Goal: Task Accomplishment & Management: Manage account settings

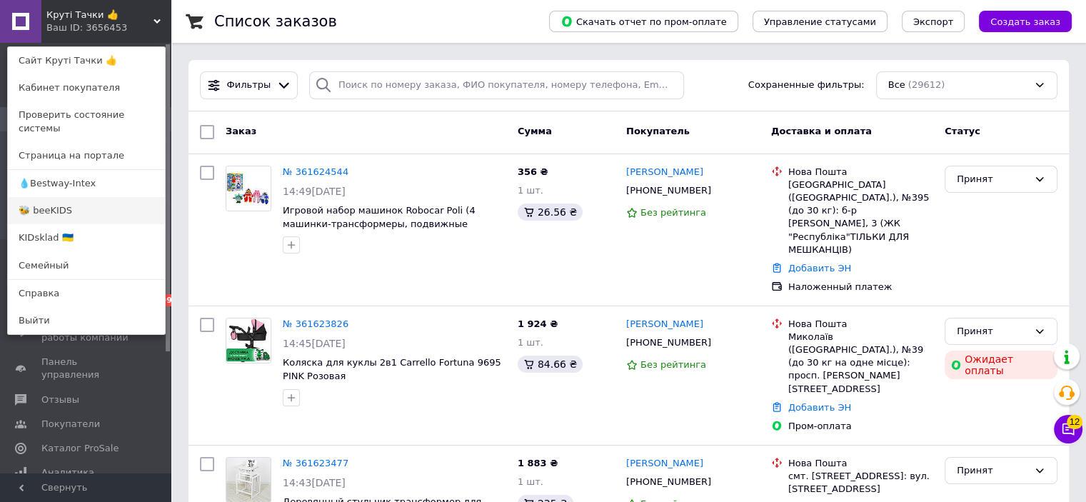
click at [74, 198] on link "🐝 beeKIDS" at bounding box center [86, 210] width 157 height 27
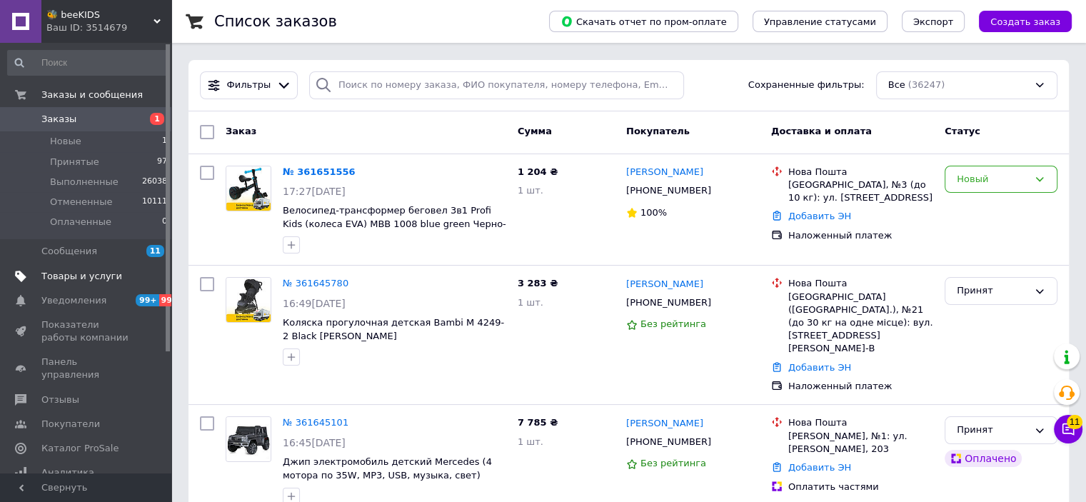
click at [103, 284] on link "Товары и услуги" at bounding box center [88, 276] width 176 height 24
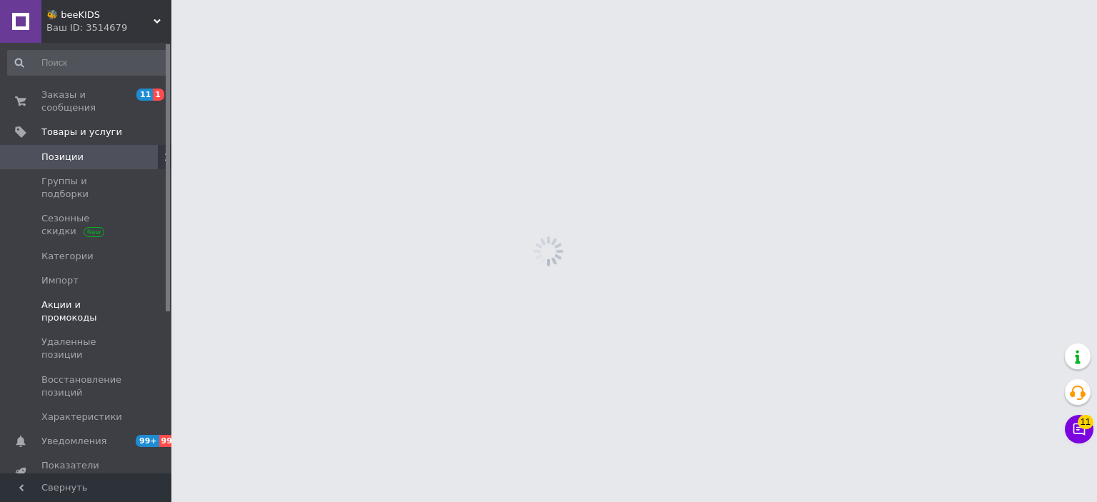
click at [102, 299] on span "Акции и промокоды" at bounding box center [86, 312] width 91 height 26
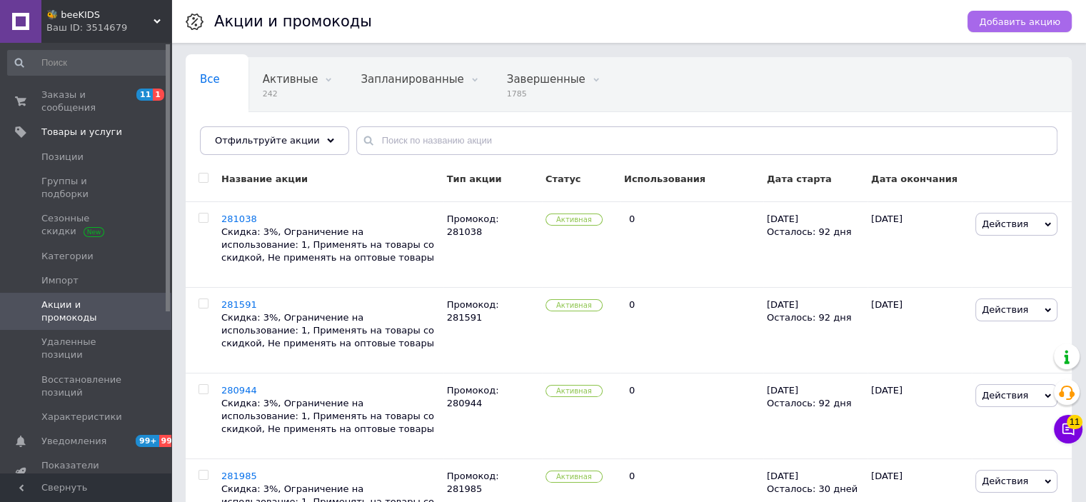
click at [1014, 30] on button "Добавить акцию" at bounding box center [1020, 21] width 104 height 21
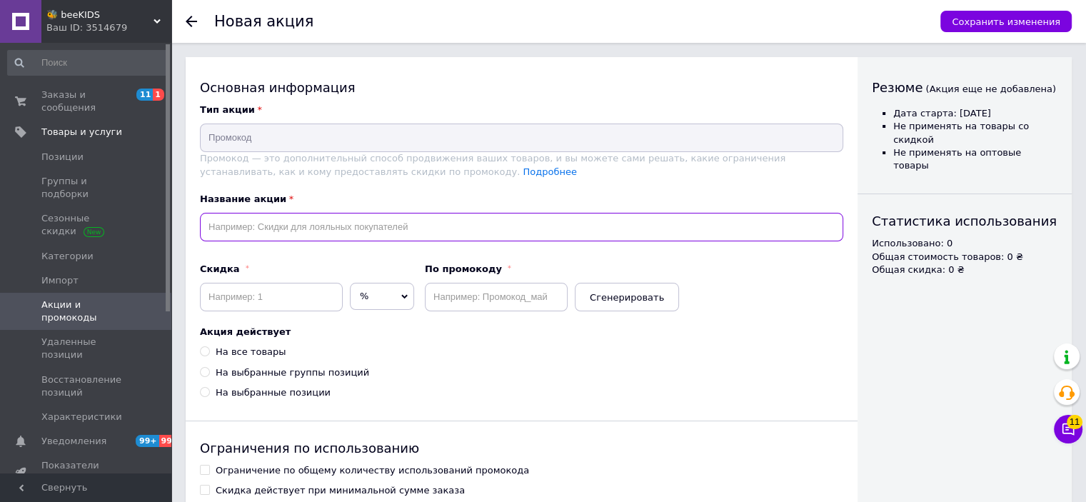
drag, startPoint x: 304, startPoint y: 225, endPoint x: 303, endPoint y: 233, distance: 7.9
click at [304, 225] on input "text" at bounding box center [522, 227] width 644 height 29
paste input "281564"
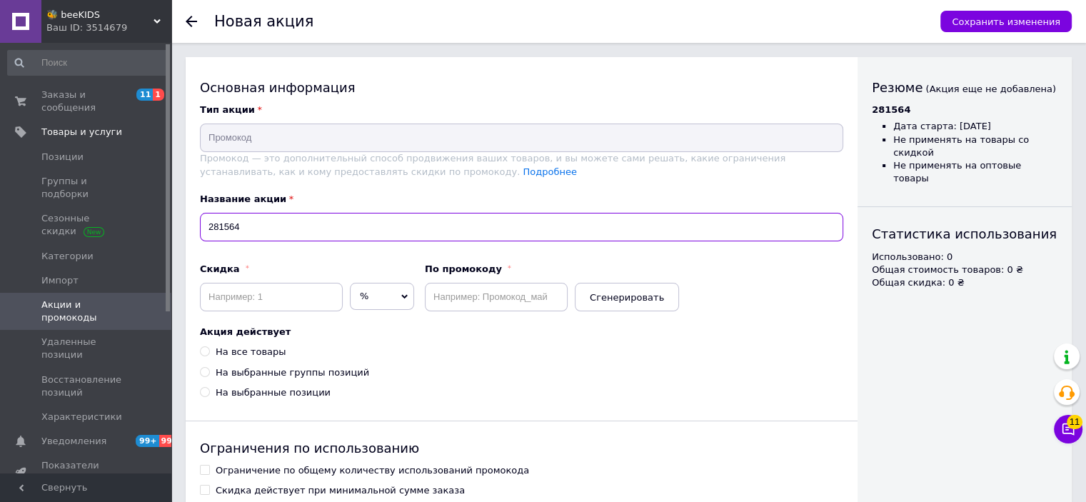
type input "281564"
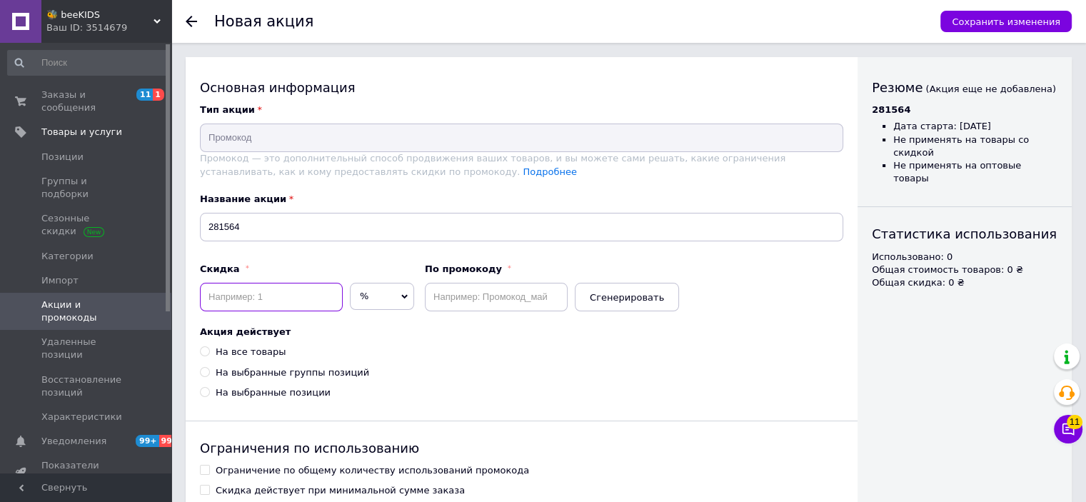
click at [280, 299] on input at bounding box center [271, 297] width 143 height 29
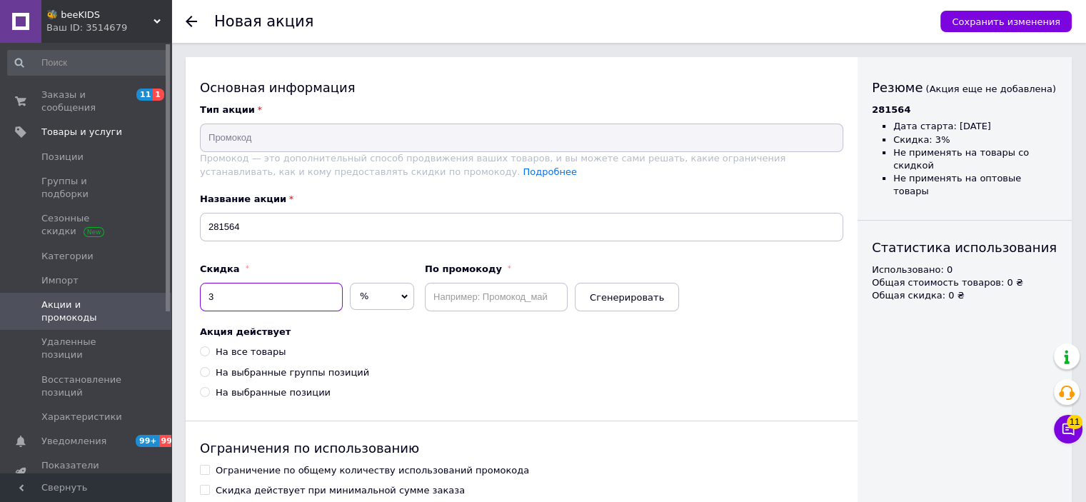
type input "3"
click at [502, 305] on input "text" at bounding box center [496, 297] width 143 height 29
paste input "281564"
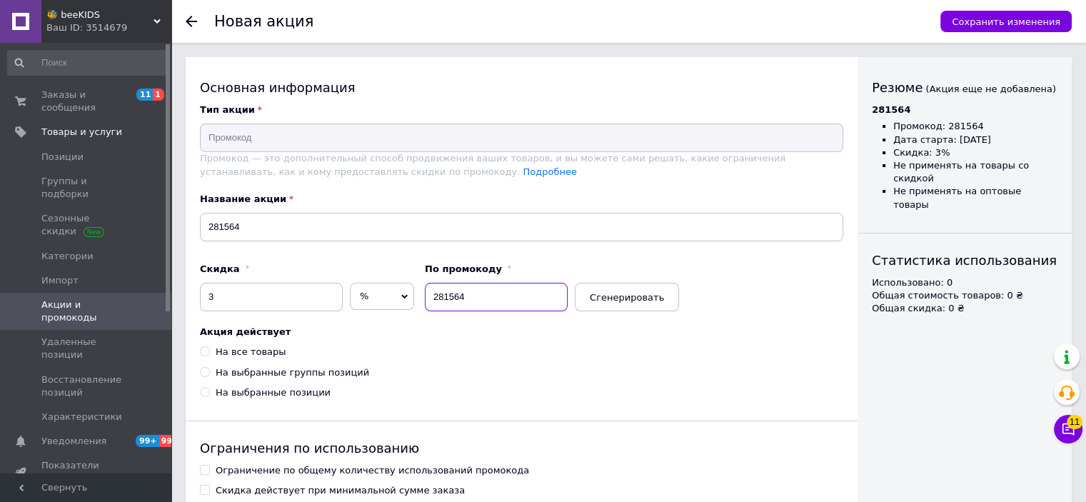
type input "281564"
click at [231, 355] on div "На все товары" at bounding box center [251, 352] width 70 height 13
click at [209, 355] on input "На все товары" at bounding box center [204, 350] width 9 height 9
radio input "true"
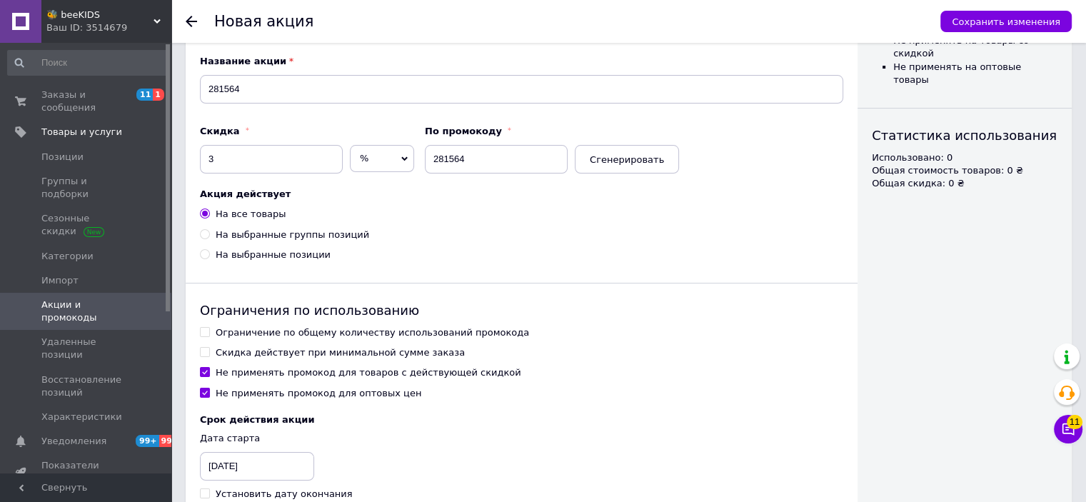
scroll to position [216, 0]
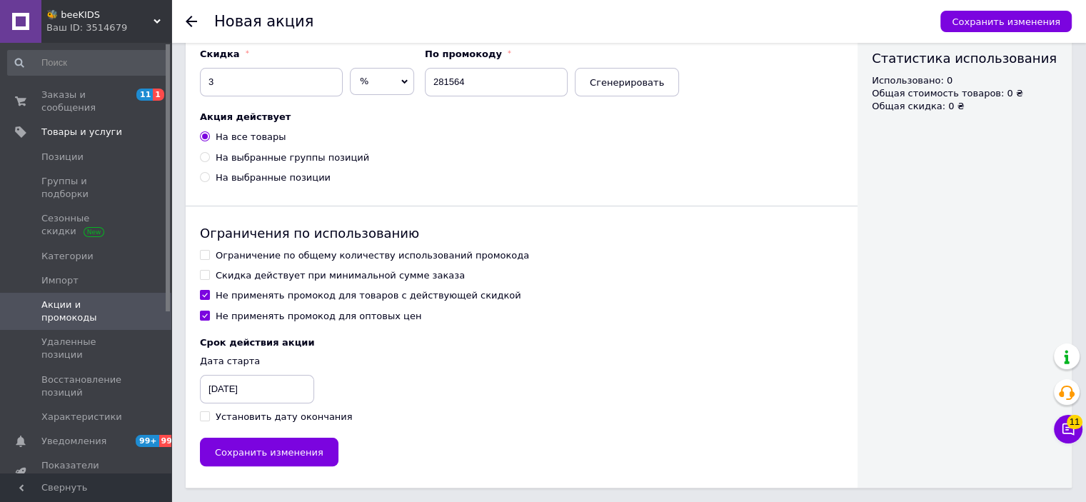
click at [251, 254] on div "Ограничение по общему количеству использований промокода" at bounding box center [373, 255] width 314 height 13
click at [209, 254] on input "Ограничение по общему количеству использований промокода" at bounding box center [204, 254] width 9 height 9
checkbox input "true"
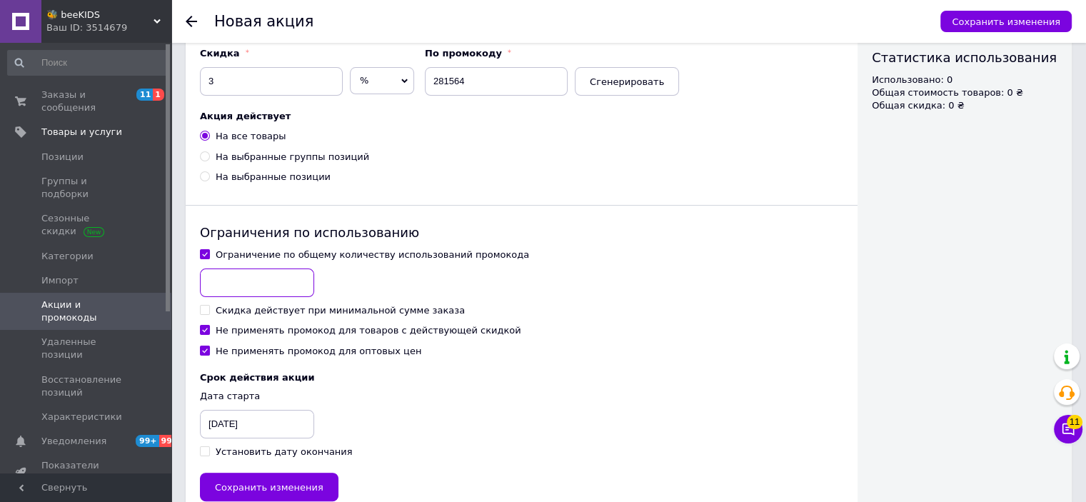
drag, startPoint x: 251, startPoint y: 266, endPoint x: 246, endPoint y: 279, distance: 13.8
click at [246, 279] on input at bounding box center [257, 283] width 114 height 29
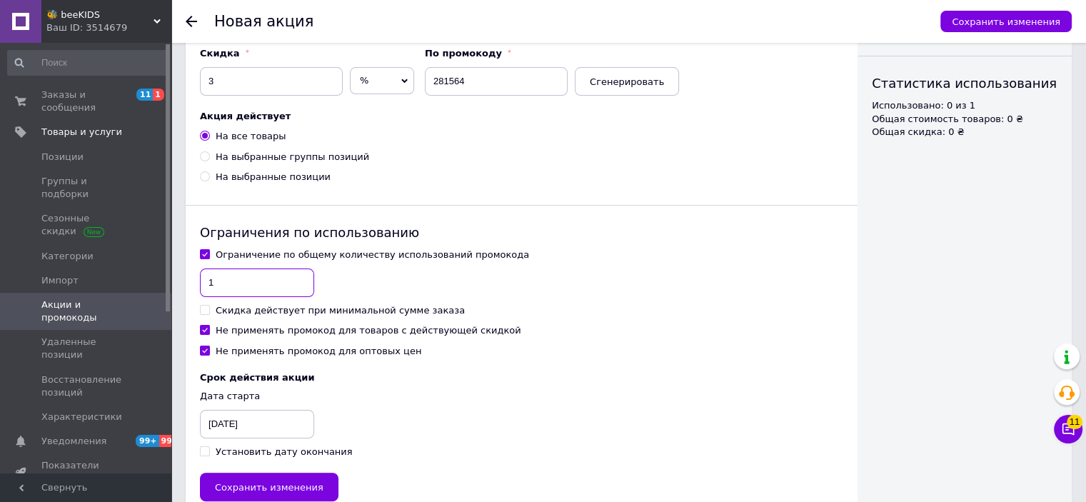
type input "1"
click at [232, 329] on div "Не применять промокод для товаров с действующей скидкой" at bounding box center [369, 330] width 306 height 13
click at [209, 329] on input "Не применять промокод для товаров с действующей скидкой" at bounding box center [204, 329] width 9 height 9
checkbox input "false"
click at [237, 449] on div "Установить дату окончания" at bounding box center [284, 452] width 137 height 13
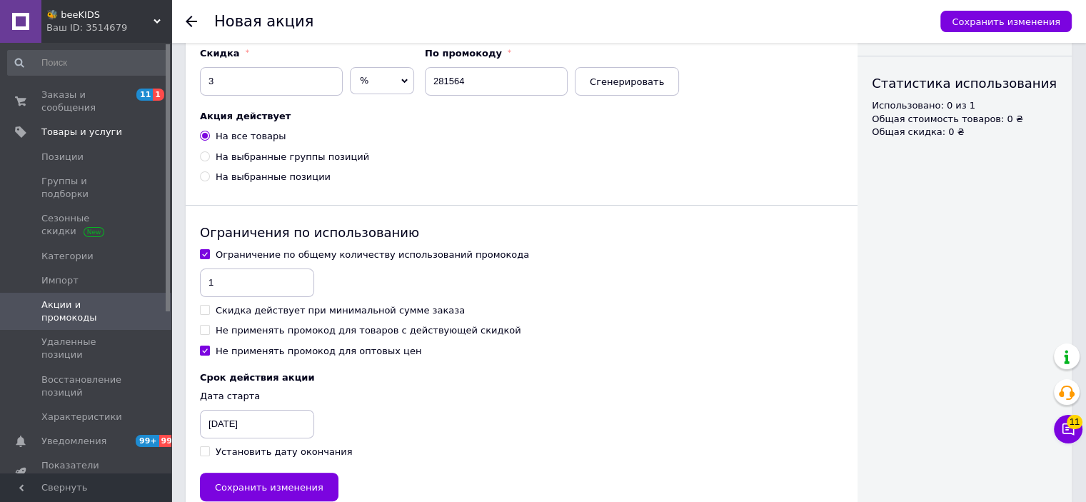
click at [209, 449] on input "Установить дату окончания" at bounding box center [204, 450] width 9 height 9
checkbox input "true"
click at [236, 419] on div "[DATE]" at bounding box center [235, 424] width 71 height 29
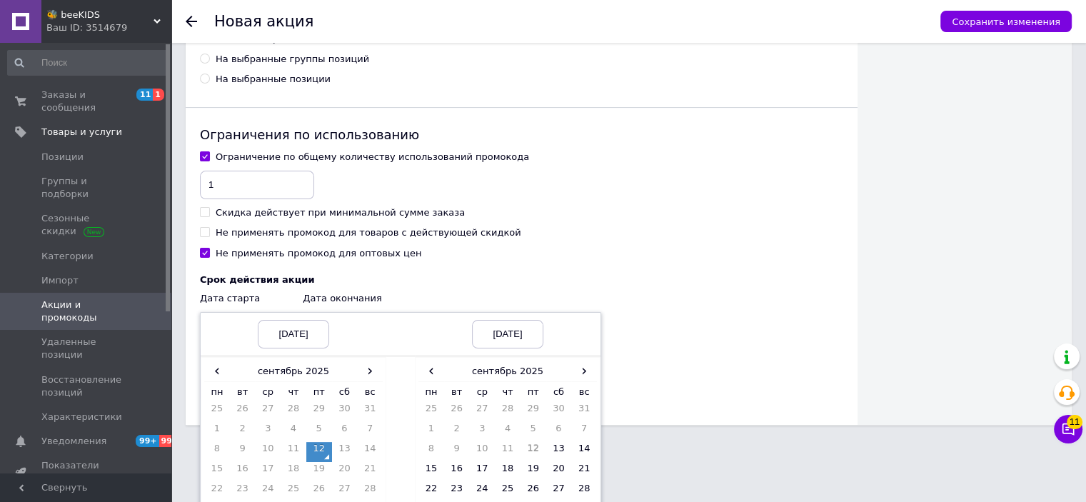
scroll to position [381, 0]
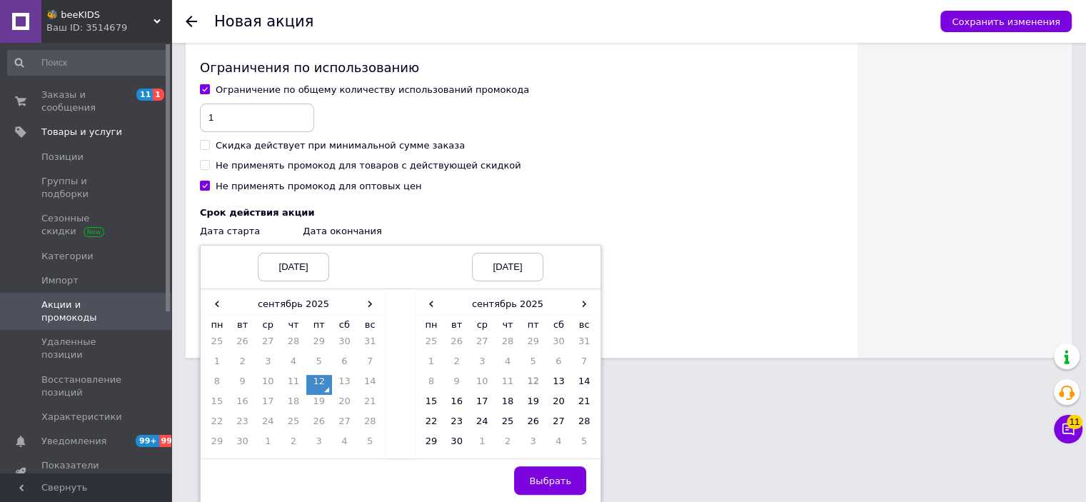
click at [314, 388] on td "12" at bounding box center [319, 385] width 26 height 20
click at [583, 304] on span "›" at bounding box center [584, 304] width 26 height 21
click at [576, 363] on td "12" at bounding box center [584, 365] width 26 height 20
click at [561, 478] on span "Выбрать" at bounding box center [550, 481] width 42 height 11
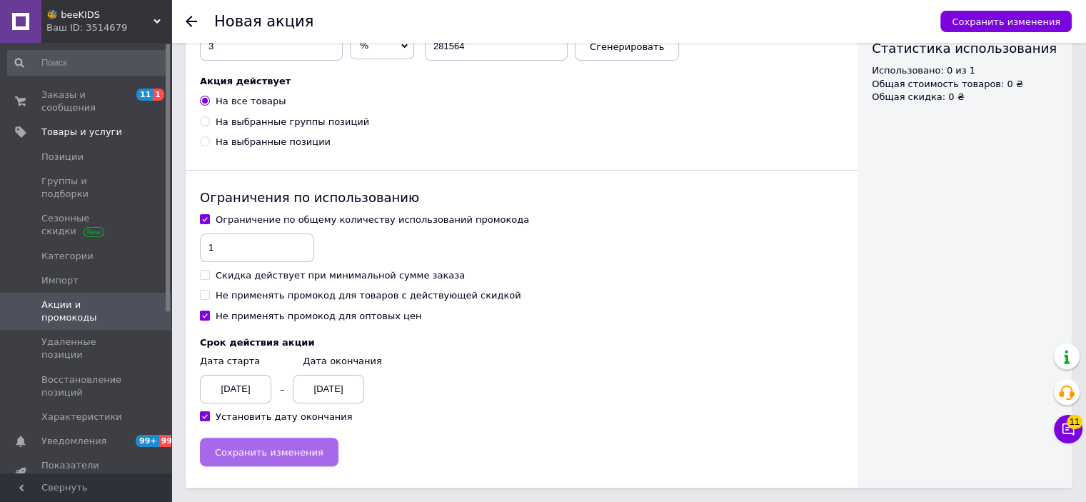
scroll to position [251, 0]
click at [313, 453] on button "Сохранить изменения" at bounding box center [269, 452] width 139 height 29
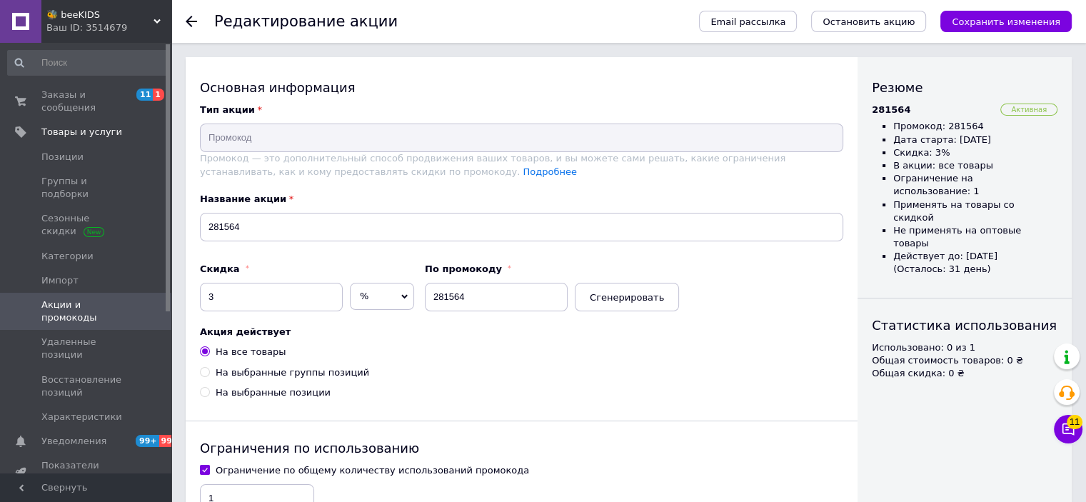
click at [71, 19] on span "🐝 beeKIDS" at bounding box center [99, 15] width 107 height 13
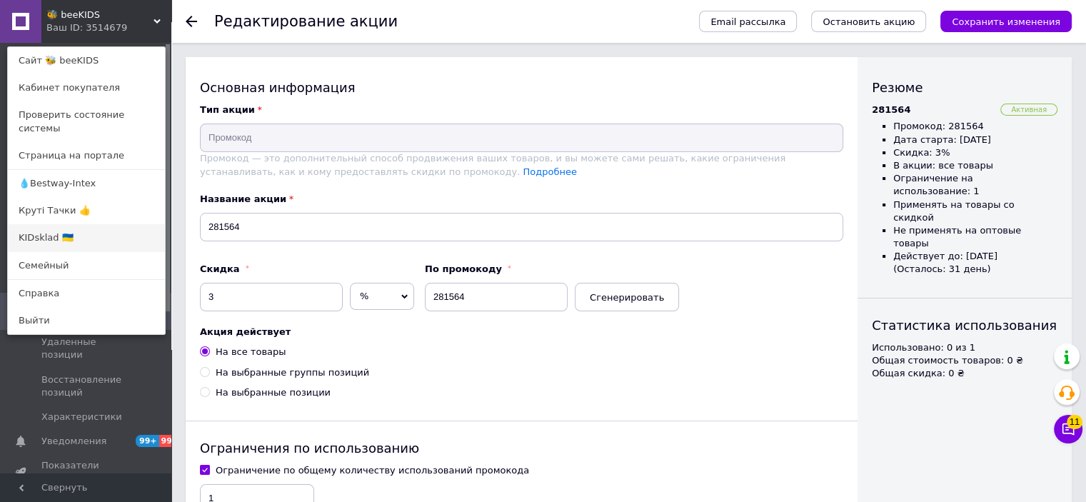
click at [56, 226] on link "KIDsklad 🇺🇦" at bounding box center [86, 237] width 157 height 27
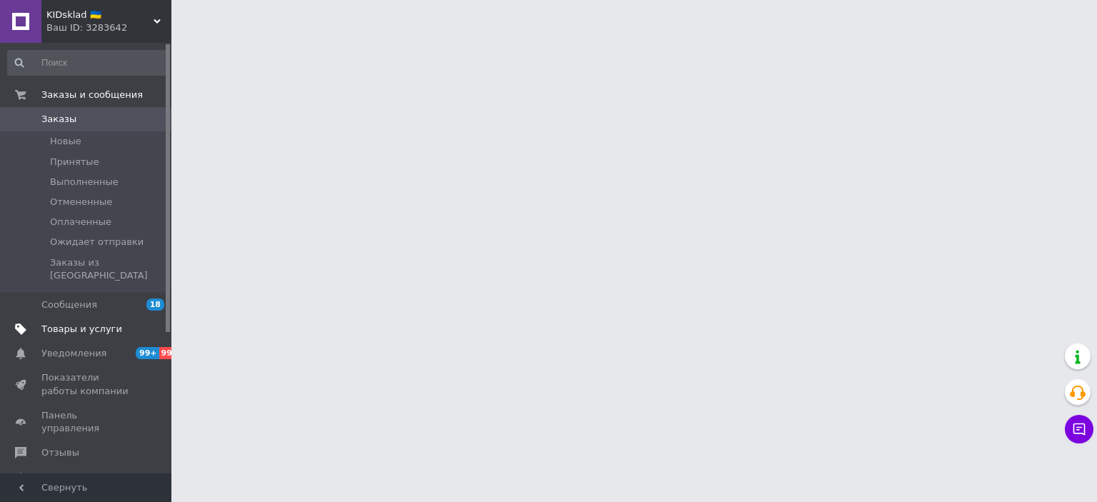
click at [96, 323] on span "Товары и услуги" at bounding box center [81, 329] width 81 height 13
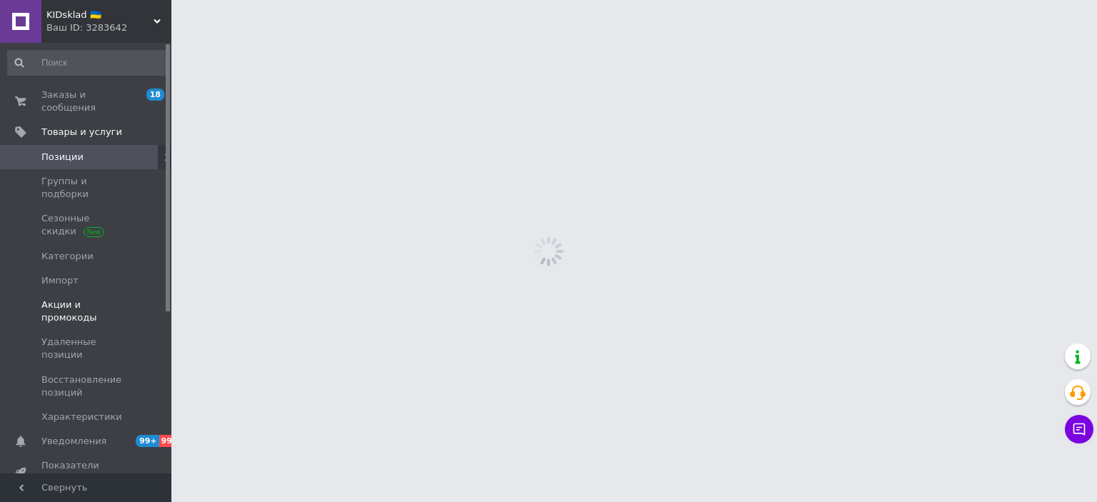
click at [98, 299] on span "Акции и промокоды" at bounding box center [86, 312] width 91 height 26
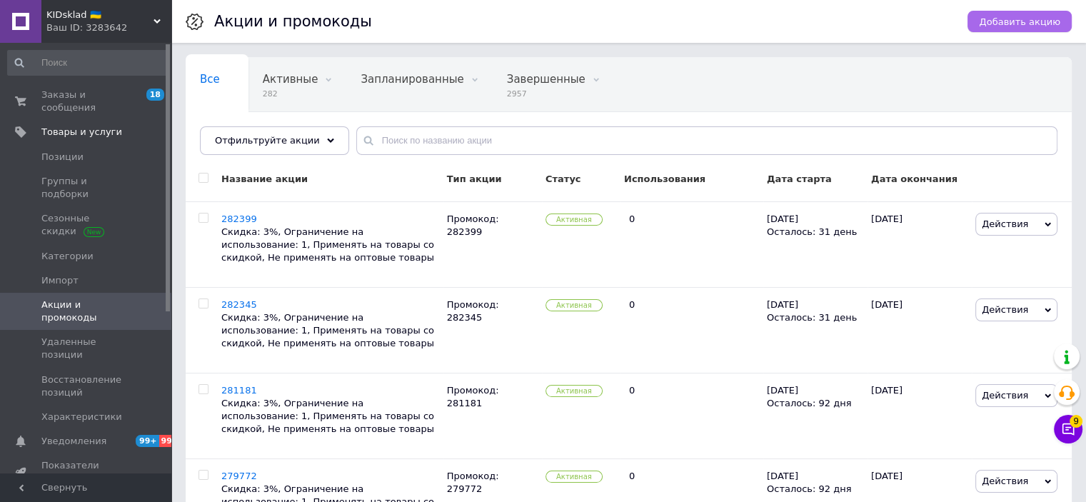
click at [1040, 28] on button "Добавить акцию" at bounding box center [1020, 21] width 104 height 21
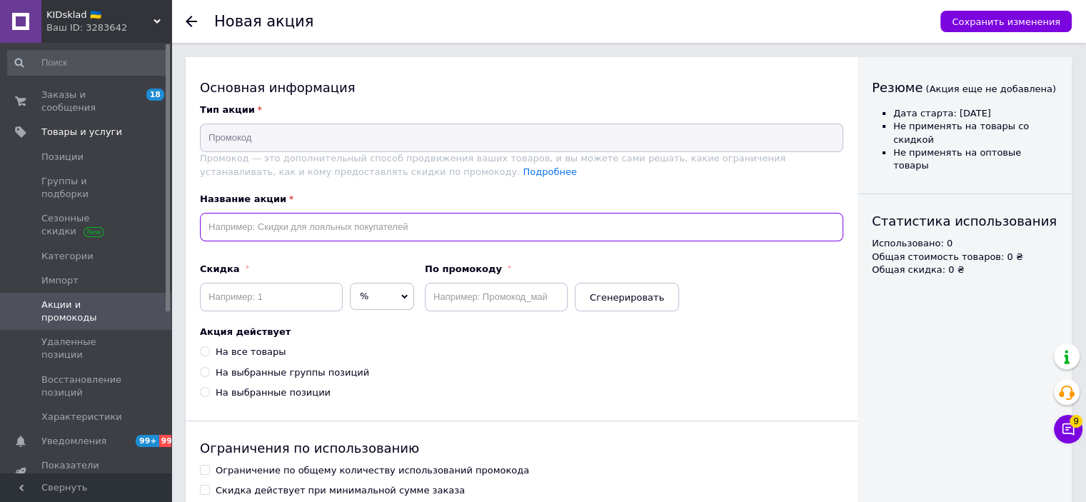
click at [280, 232] on input "text" at bounding box center [522, 227] width 644 height 29
paste input "282429"
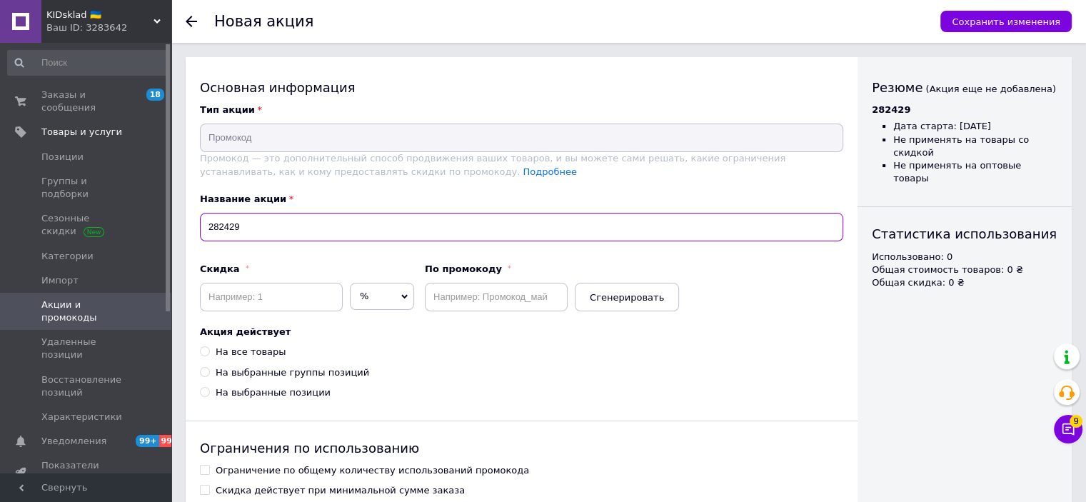
type input "282429"
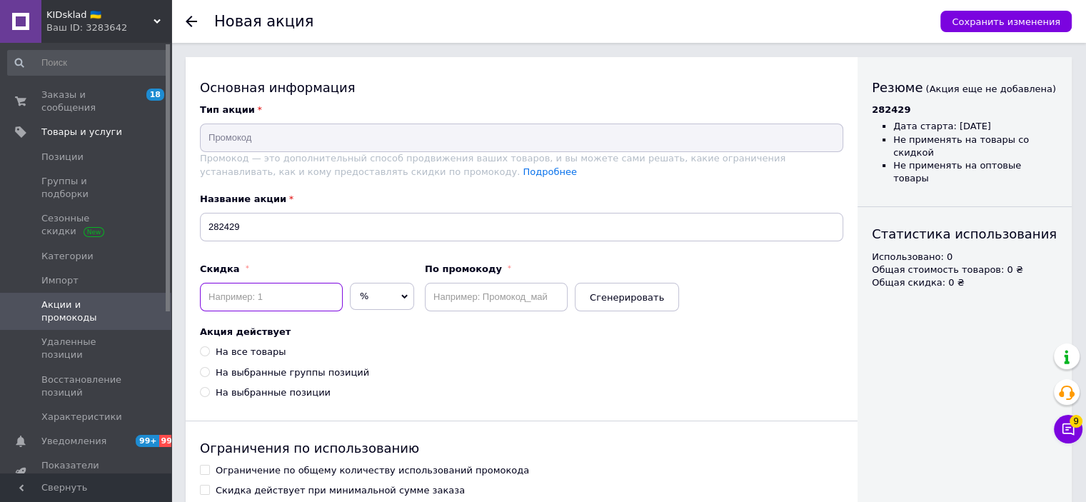
click at [271, 296] on input at bounding box center [271, 297] width 143 height 29
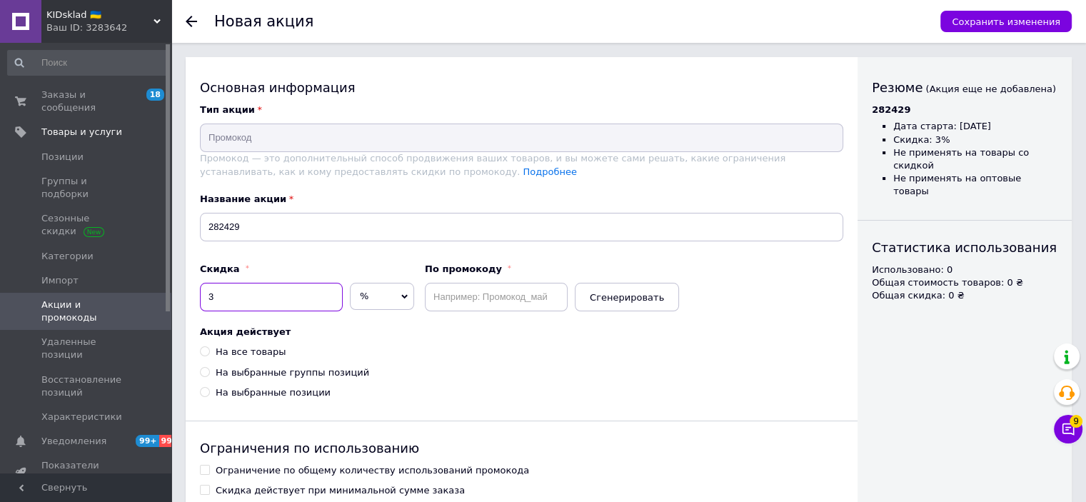
type input "3"
click at [471, 292] on input "text" at bounding box center [496, 297] width 143 height 29
paste input "282429"
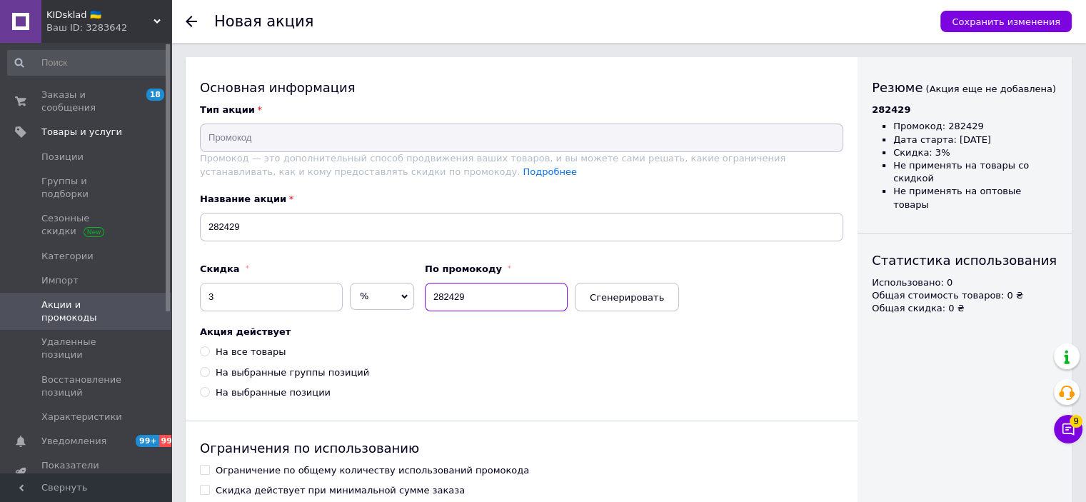
type input "282429"
click at [268, 356] on div "На все товары" at bounding box center [251, 352] width 70 height 13
click at [209, 356] on input "На все товары" at bounding box center [204, 350] width 9 height 9
radio input "true"
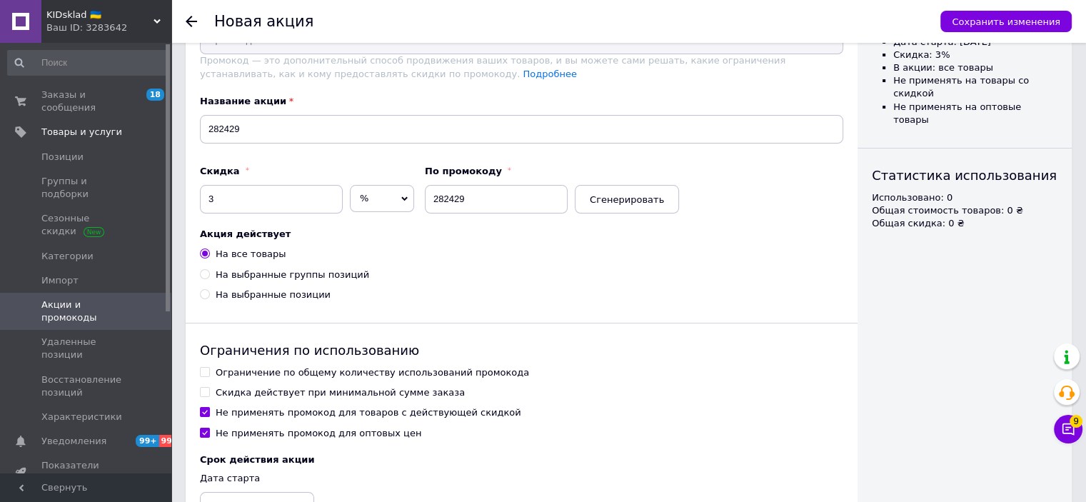
scroll to position [216, 0]
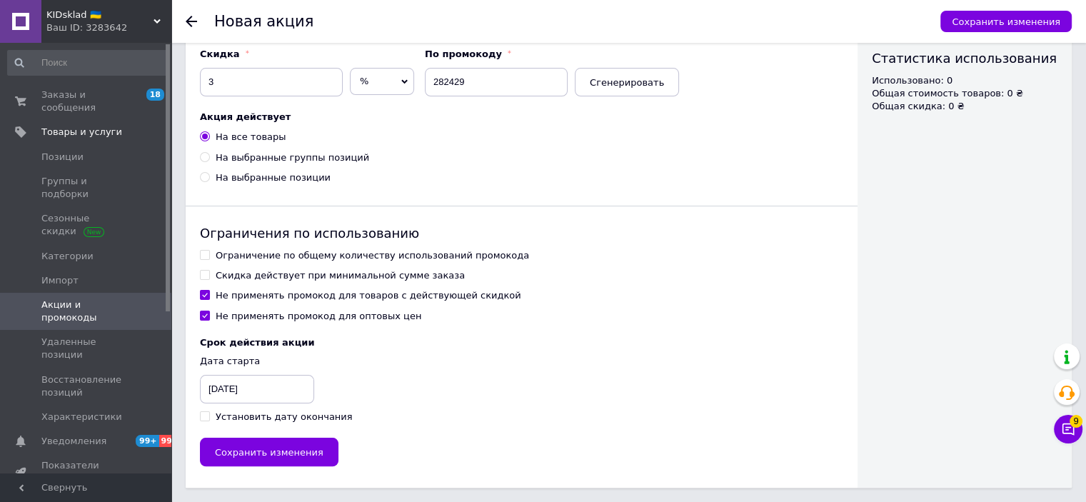
click at [279, 254] on div "Ограничение по общему количеству использований промокода" at bounding box center [373, 255] width 314 height 13
click at [209, 254] on input "Ограничение по общему количеству использований промокода" at bounding box center [204, 254] width 9 height 9
checkbox input "true"
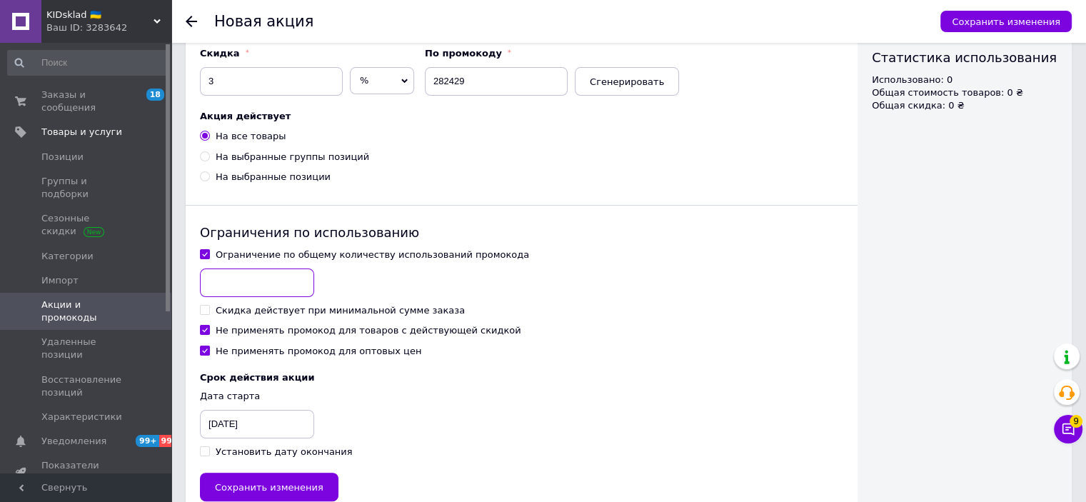
click at [270, 284] on input at bounding box center [257, 283] width 114 height 29
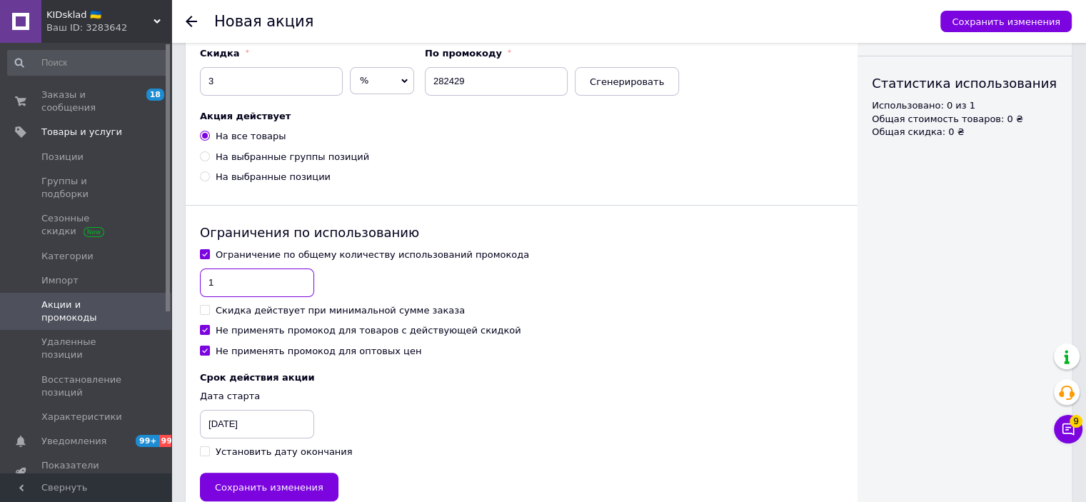
type input "1"
click at [257, 330] on div "Не применять промокод для товаров с действующей скидкой" at bounding box center [369, 330] width 306 height 13
click at [209, 330] on input "Не применять промокод для товаров с действующей скидкой" at bounding box center [204, 329] width 9 height 9
checkbox input "false"
click at [257, 452] on div "Установить дату окончания" at bounding box center [284, 452] width 137 height 13
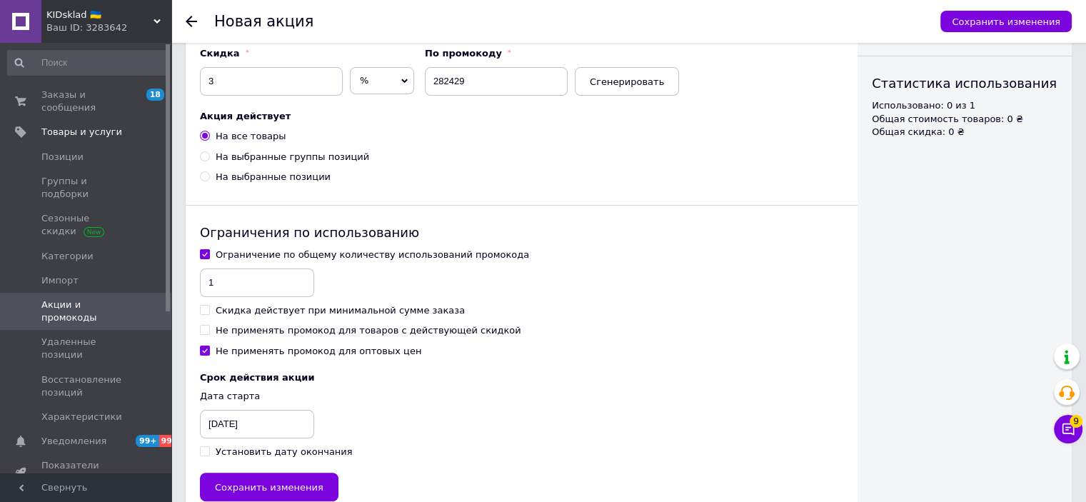
click at [209, 452] on input "Установить дату окончания" at bounding box center [204, 450] width 9 height 9
checkbox input "true"
click at [243, 428] on div "[DATE]" at bounding box center [235, 424] width 71 height 29
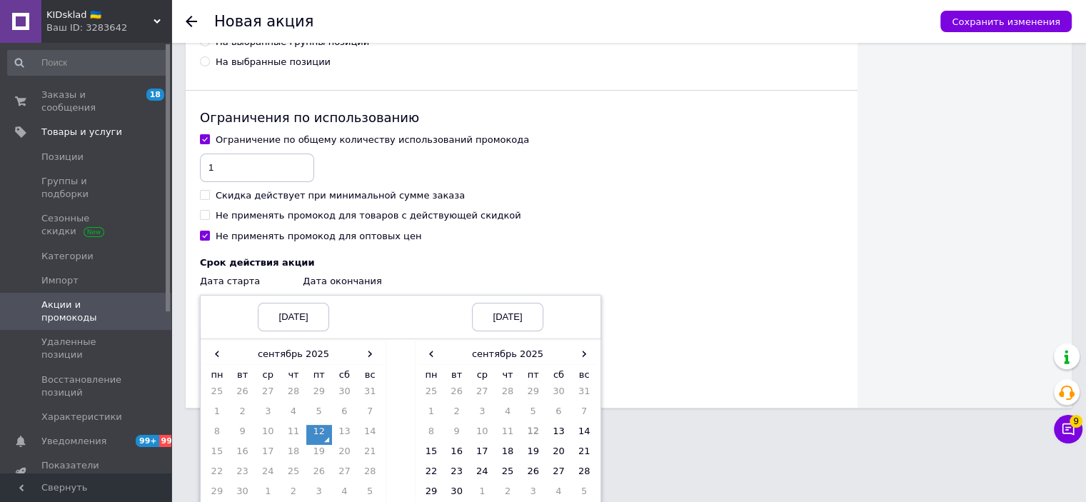
scroll to position [381, 0]
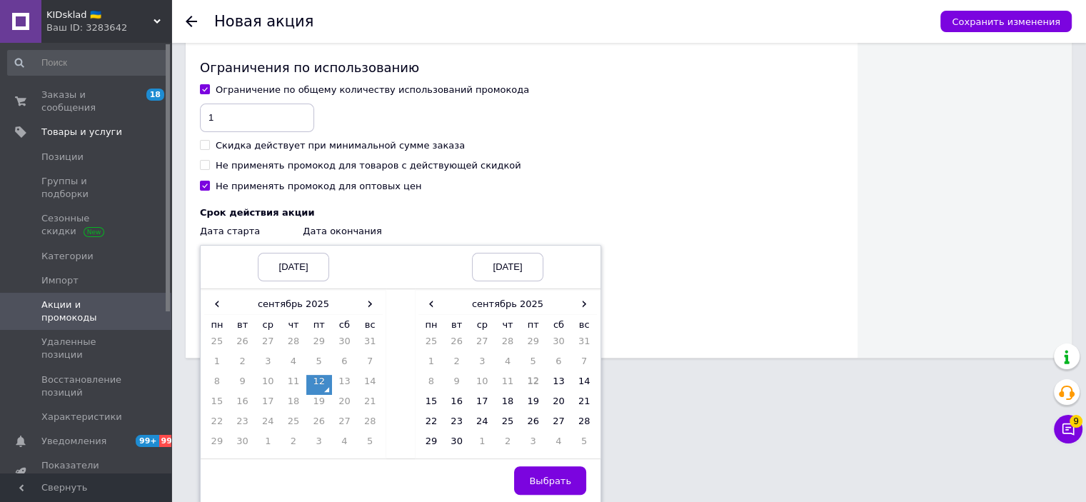
click at [320, 382] on td "12" at bounding box center [319, 385] width 26 height 20
click at [578, 301] on span "›" at bounding box center [584, 304] width 26 height 21
click at [587, 362] on td "12" at bounding box center [584, 365] width 26 height 20
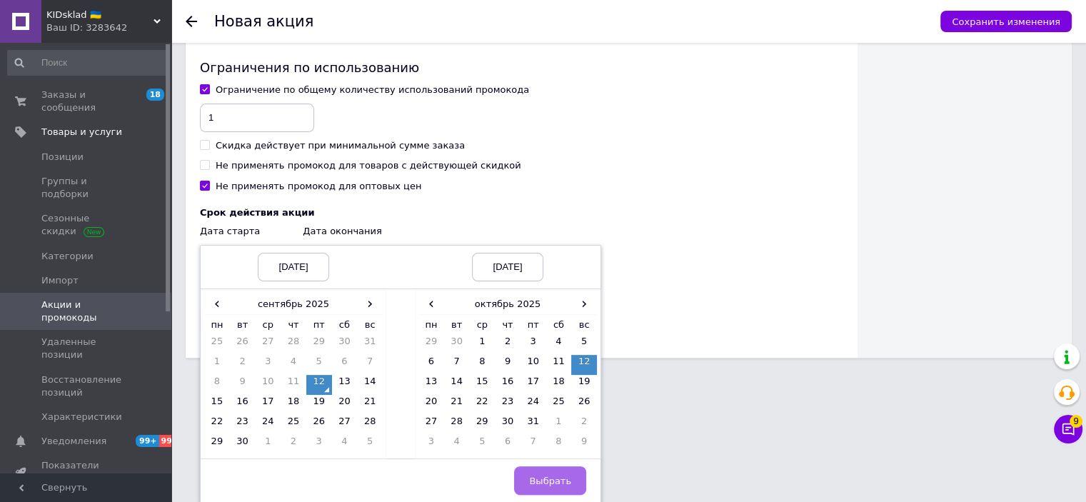
click at [541, 486] on span "Выбрать" at bounding box center [550, 481] width 42 height 11
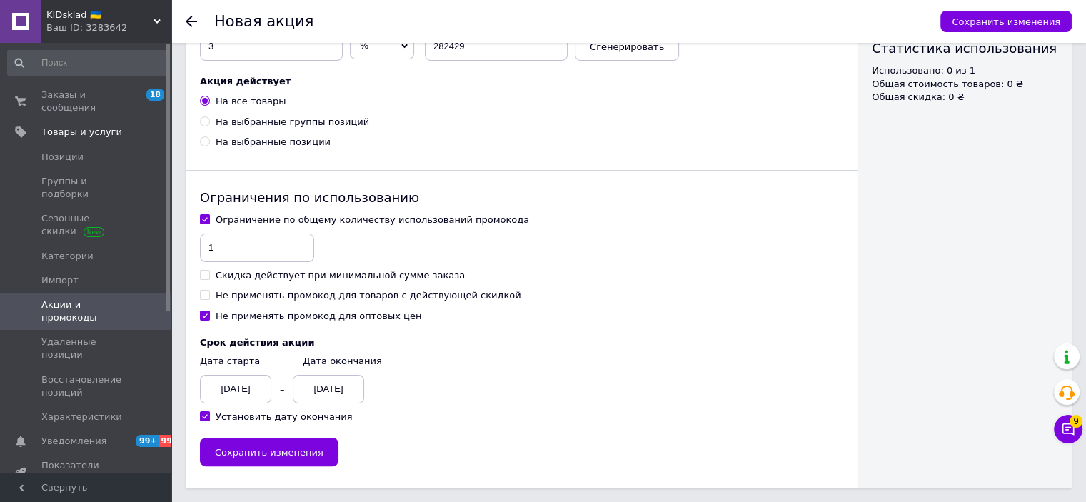
scroll to position [251, 0]
click at [299, 448] on span "Сохранить изменения" at bounding box center [269, 452] width 109 height 11
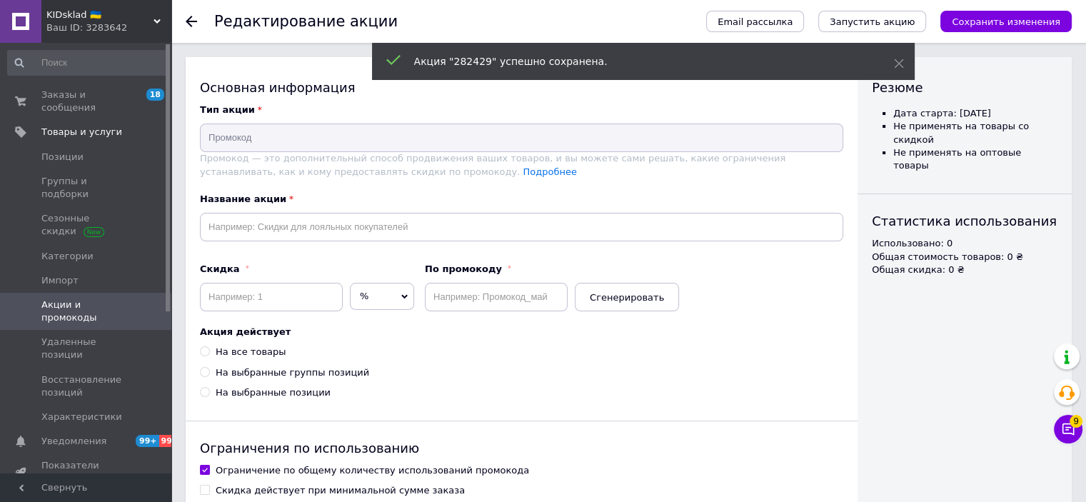
type input "282429"
type input "3"
type input "282429"
radio input "true"
checkbox input "true"
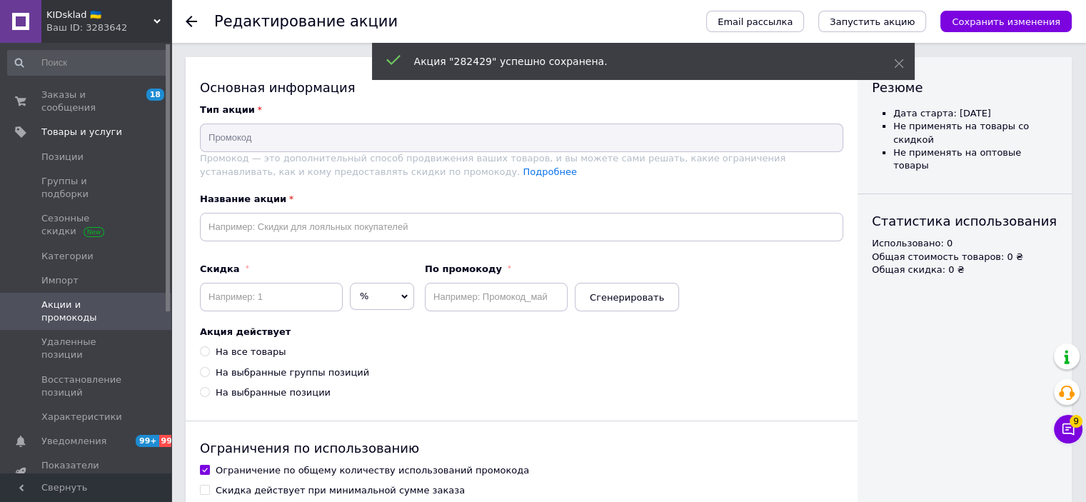
checkbox input "false"
checkbox input "true"
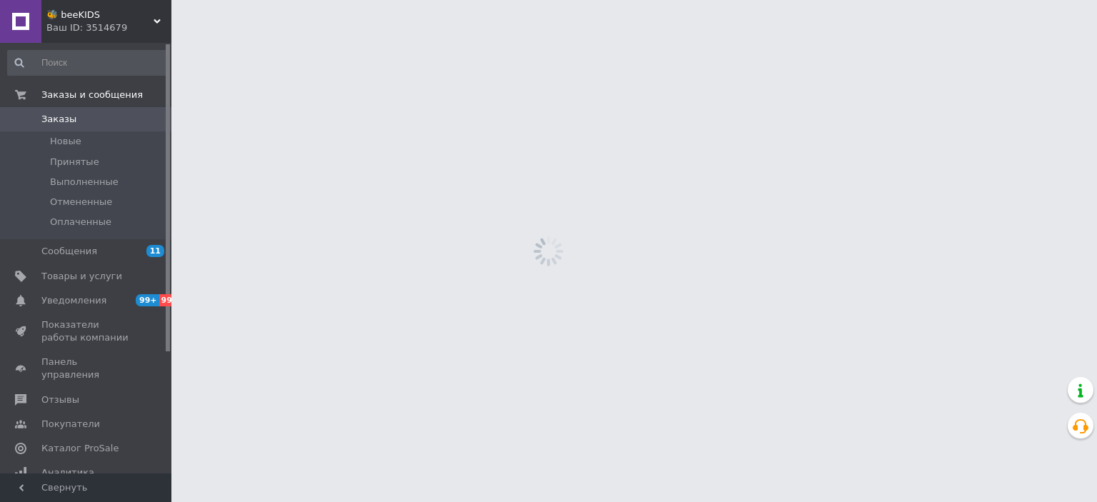
drag, startPoint x: 0, startPoint y: 0, endPoint x: 79, endPoint y: 27, distance: 83.8
click at [79, 22] on div "Ваш ID: 3514679" at bounding box center [108, 27] width 125 height 13
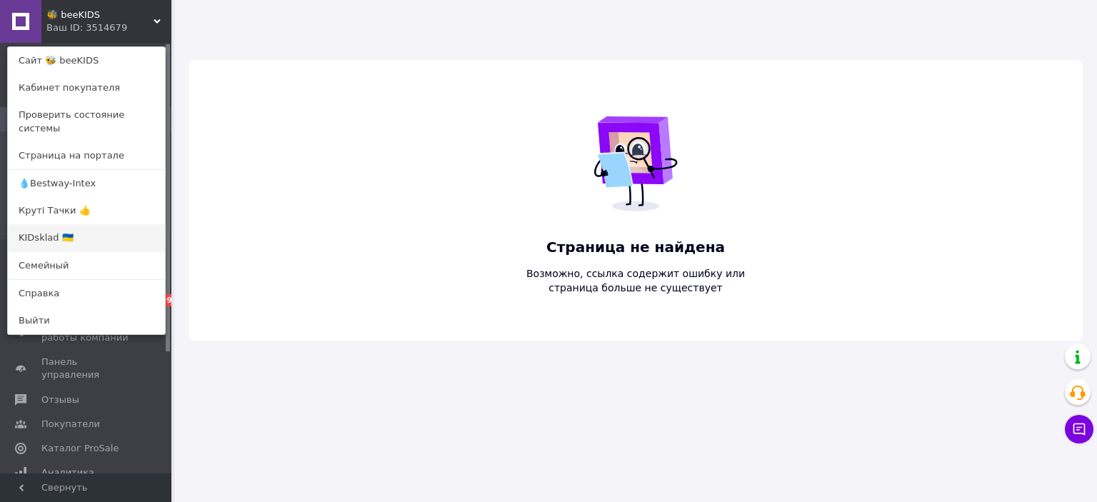
click at [63, 225] on link "KIDsklad 🇺🇦" at bounding box center [86, 237] width 157 height 27
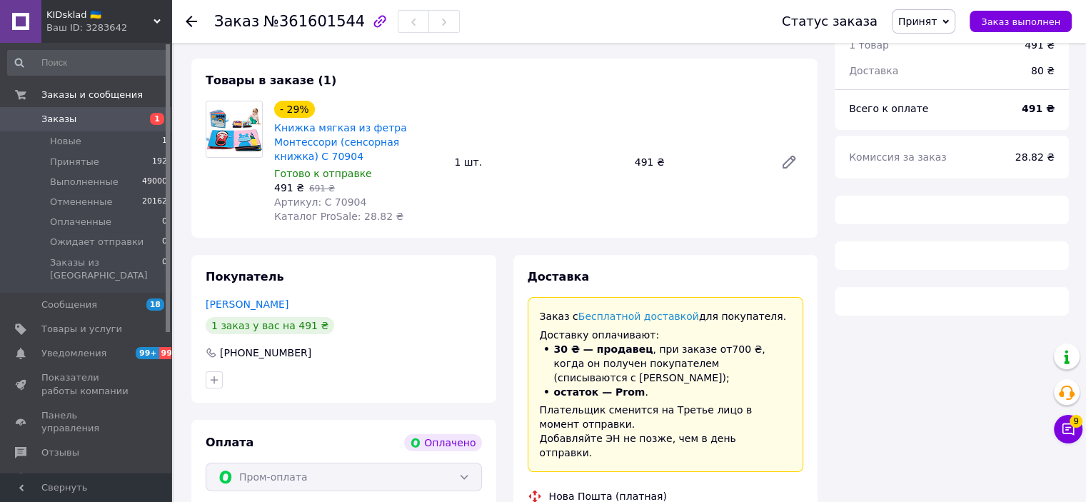
scroll to position [177, 0]
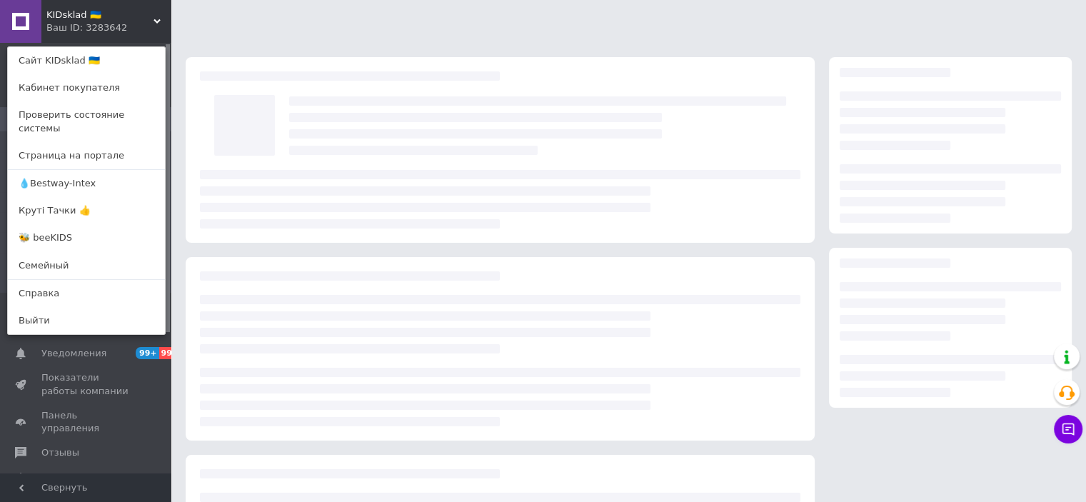
click at [489, 186] on div at bounding box center [500, 199] width 601 height 59
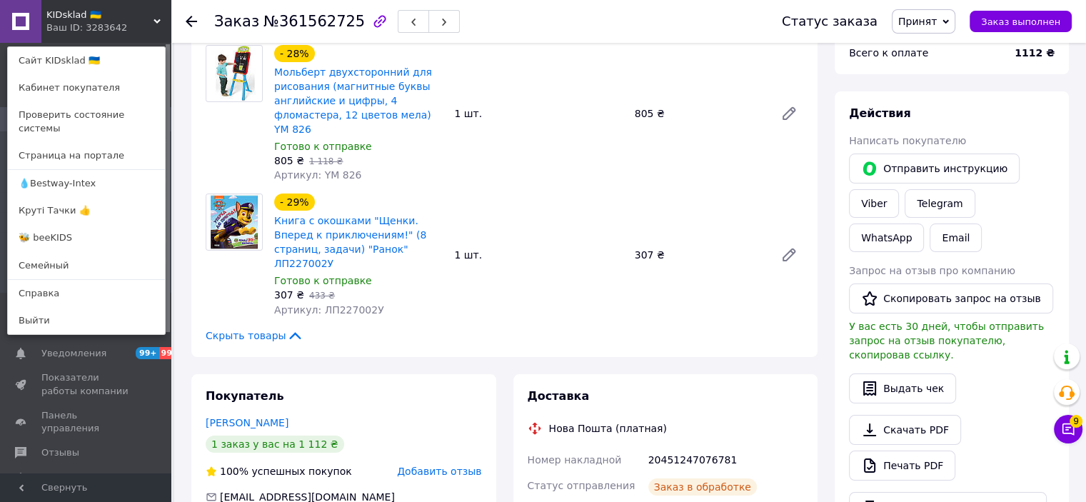
scroll to position [286, 0]
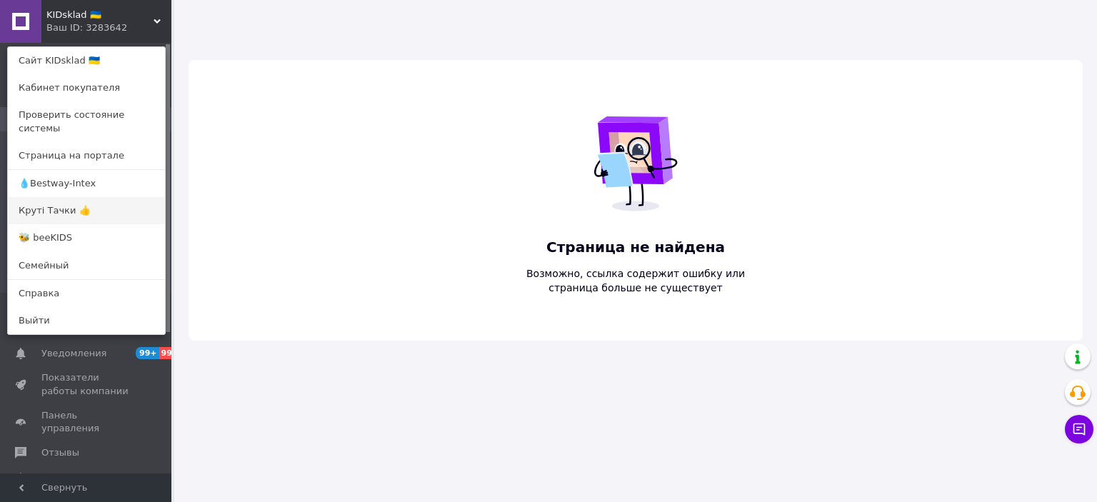
click at [83, 209] on link "Круті Тачки 👍" at bounding box center [86, 210] width 157 height 27
